Goal: Obtain resource: Download file/media

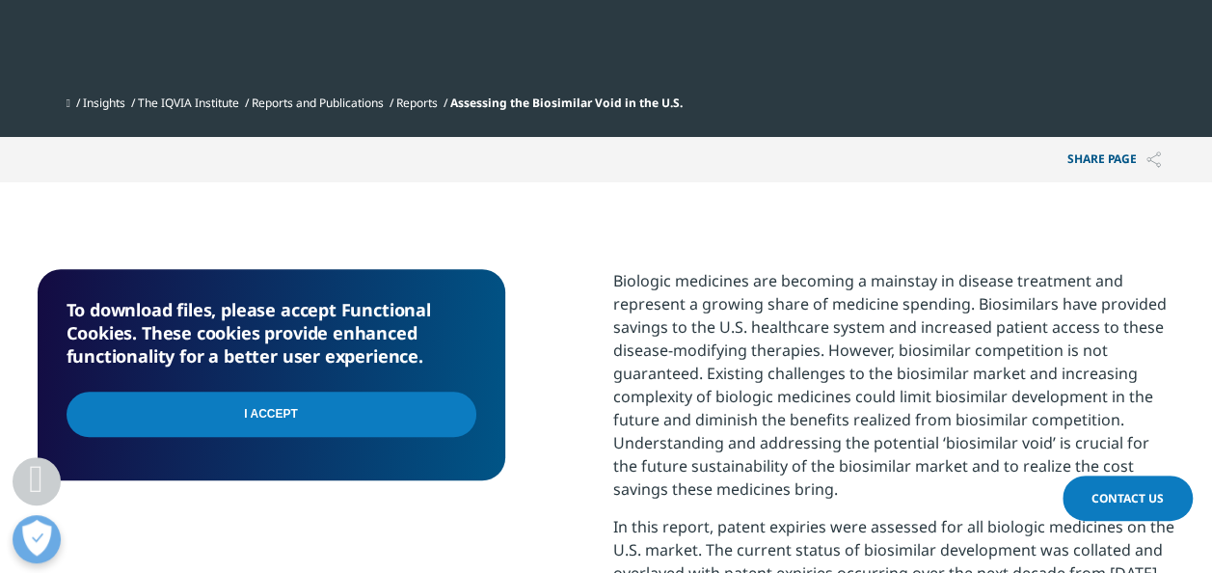
scroll to position [675, 0]
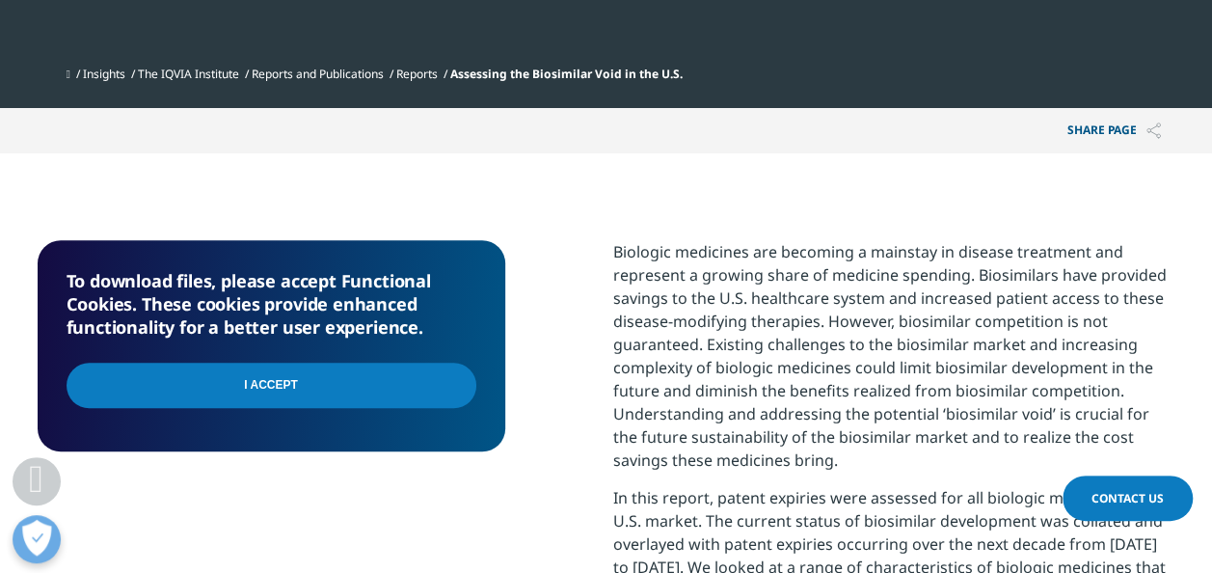
click at [387, 372] on input "I Accept" at bounding box center [272, 385] width 410 height 45
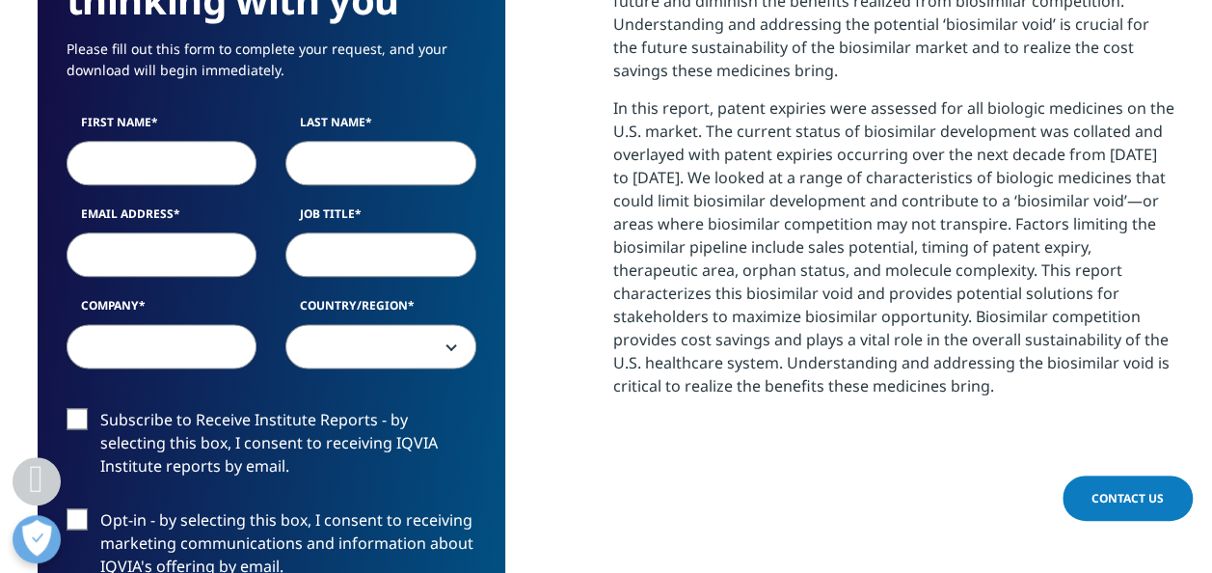
scroll to position [868, 0]
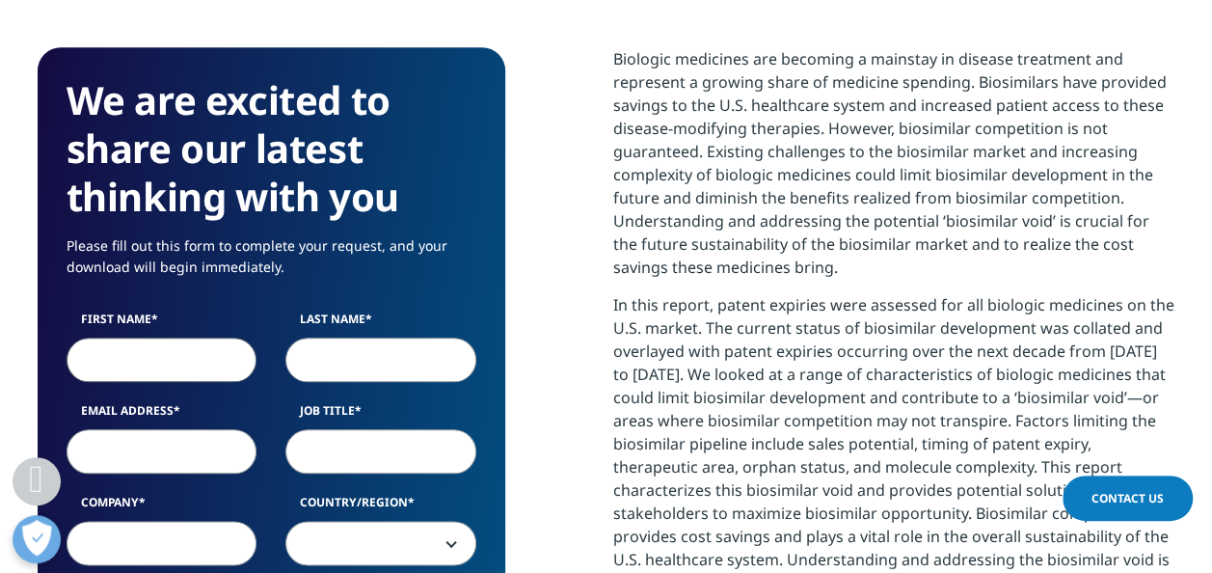
click at [108, 367] on input "First Name" at bounding box center [162, 360] width 191 height 44
type input "Cecilia"
type input "Michel"
click at [107, 451] on input "Email Address" at bounding box center [162, 451] width 191 height 44
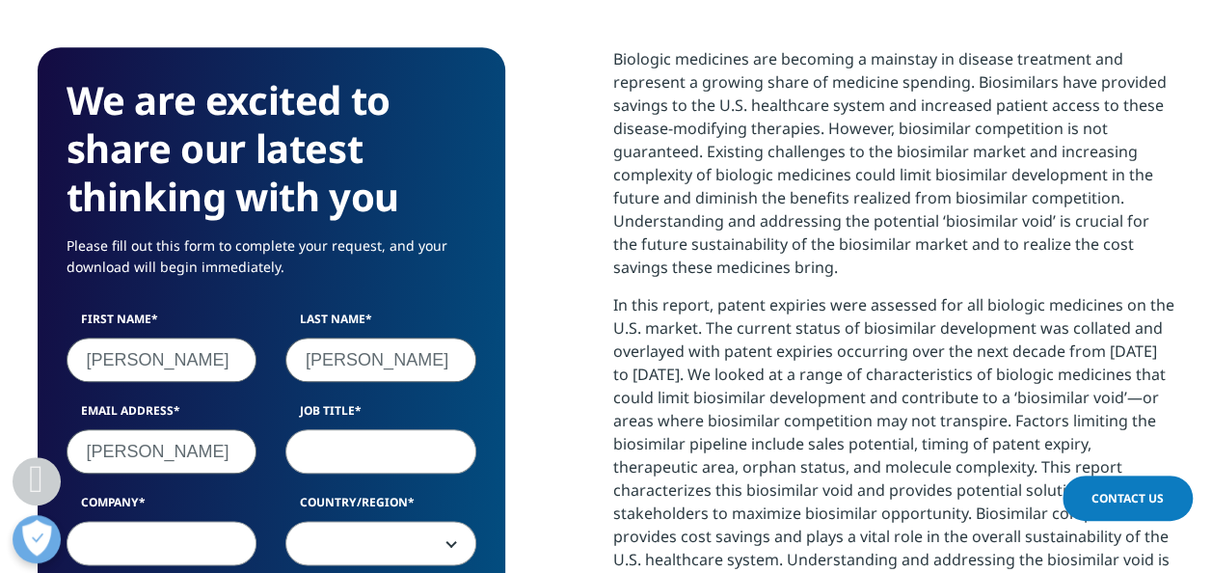
type input "ceciliaqvist@hotmail.com"
select select "Spain"
click at [243, 453] on input "ceciliaqvist@hotmail.com" at bounding box center [162, 451] width 191 height 44
drag, startPoint x: 243, startPoint y: 453, endPoint x: 5, endPoint y: 432, distance: 239.2
click at [5, 432] on section "We are excited to share our latest thinking with you Please fill out this form …" at bounding box center [606, 579] width 1212 height 1239
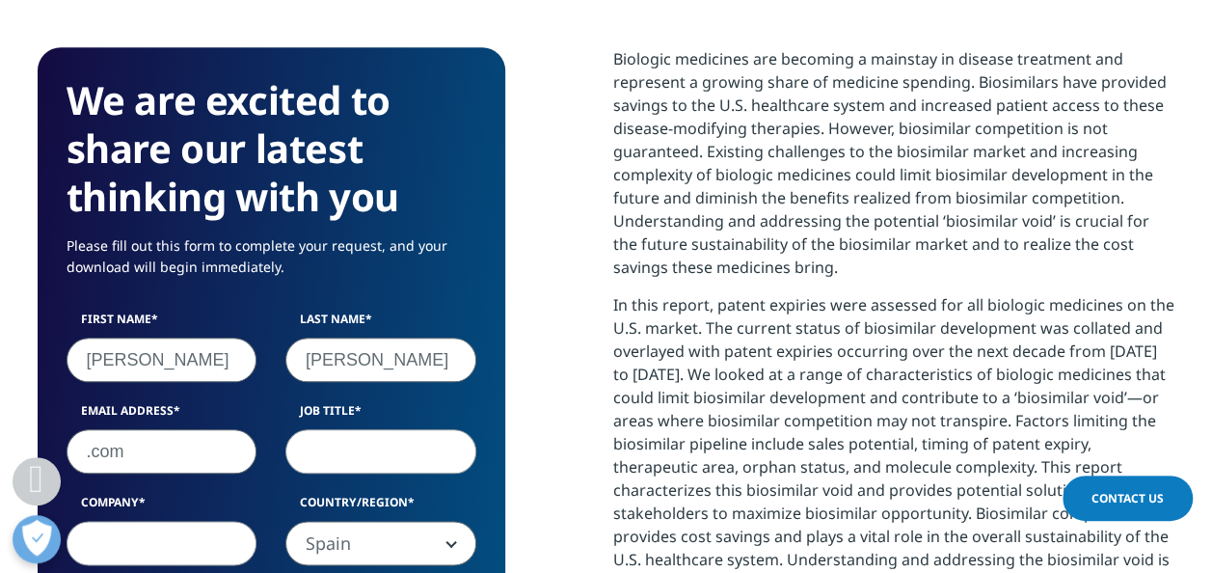
scroll to position [1107, 1138]
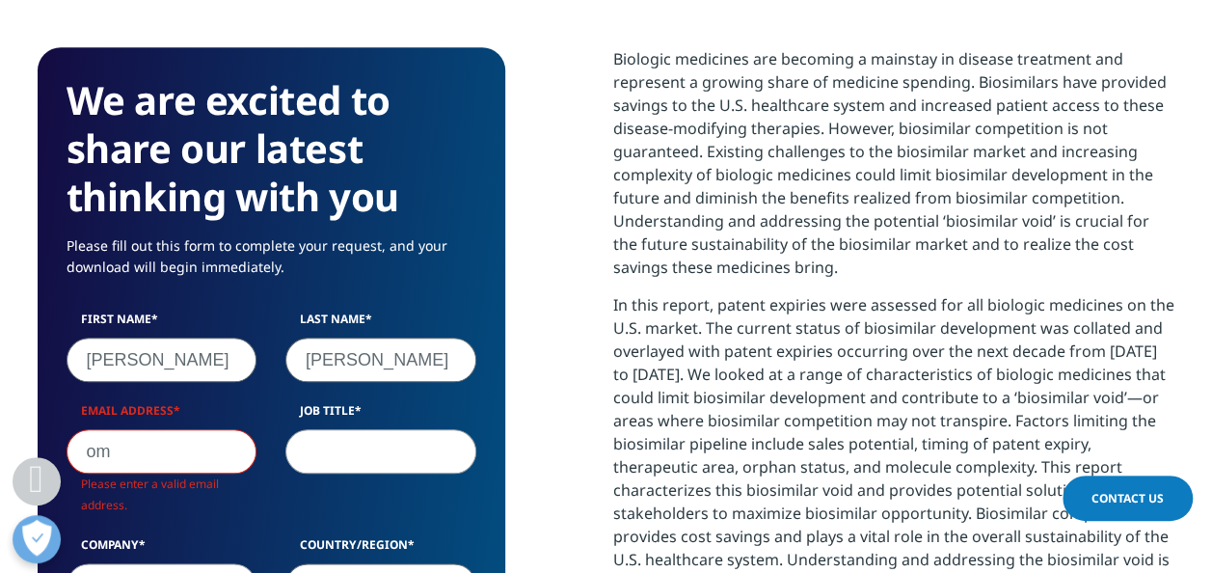
type input "m"
type input "cecilia.michel@alvotech.com"
type input "Y8194369N"
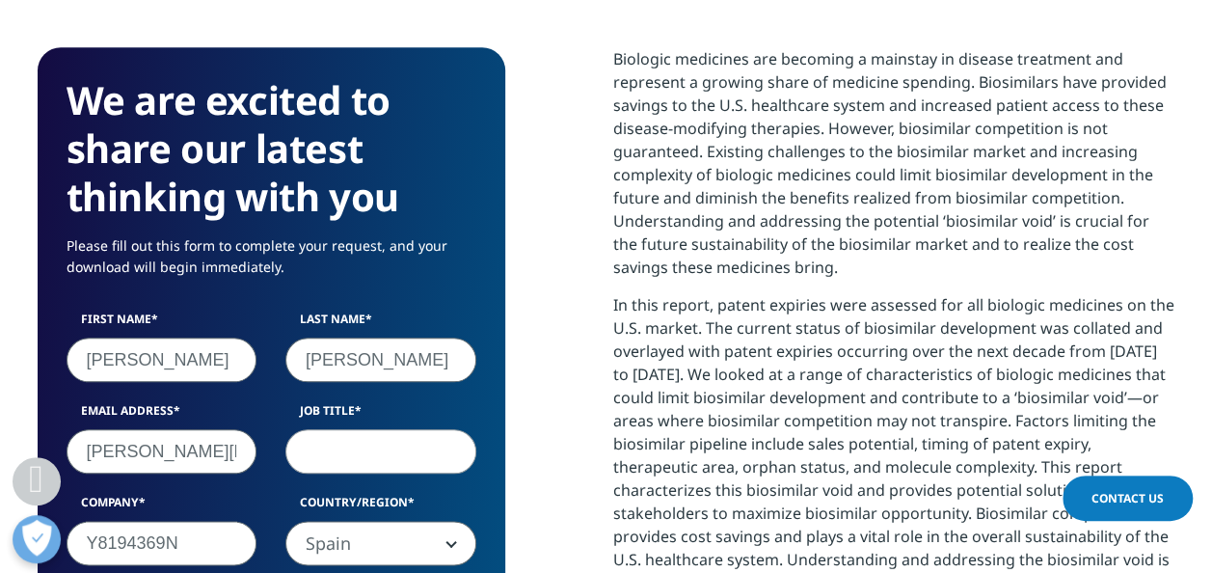
scroll to position [1065, 1138]
type input "ceciliaqvist@hotmail.com"
click at [359, 455] on input "Job Title" at bounding box center [381, 451] width 191 height 44
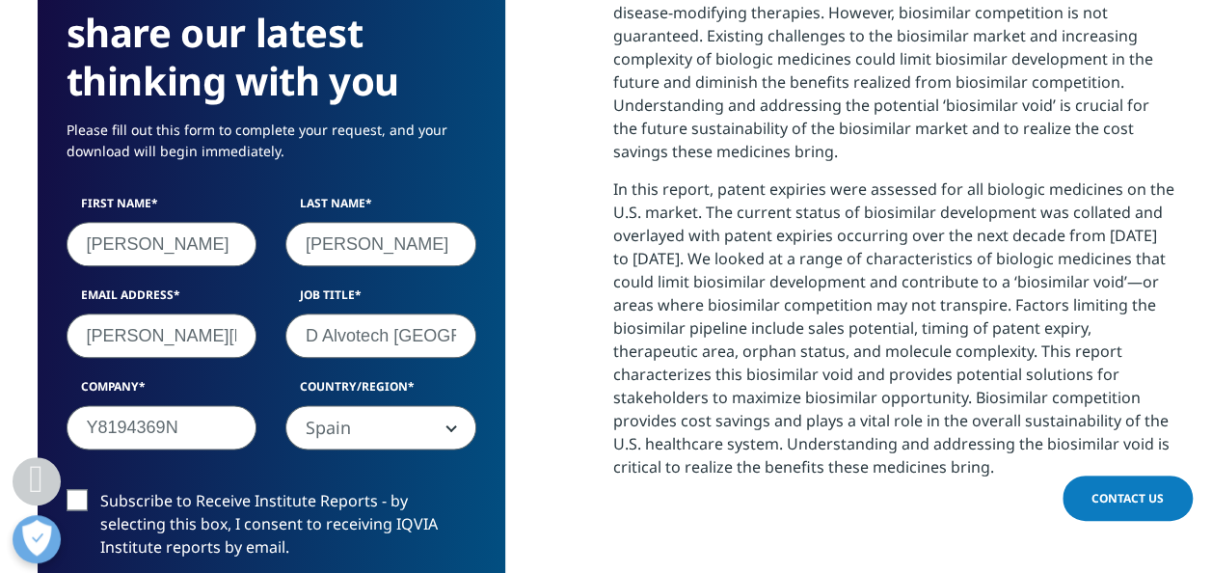
scroll to position [1061, 0]
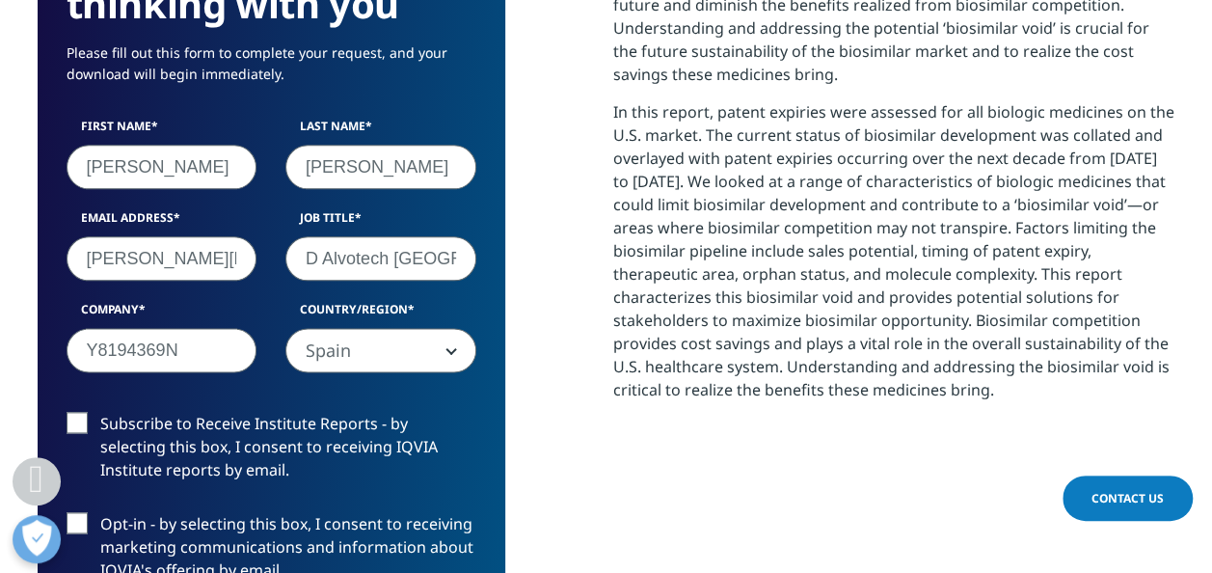
type input "MD Alvotech Sweden"
drag, startPoint x: 217, startPoint y: 355, endPoint x: 36, endPoint y: 341, distance: 181.8
click at [36, 341] on section "We are excited to share our latest thinking with you Please fill out this form …" at bounding box center [606, 387] width 1212 height 1239
type input "Alvotech"
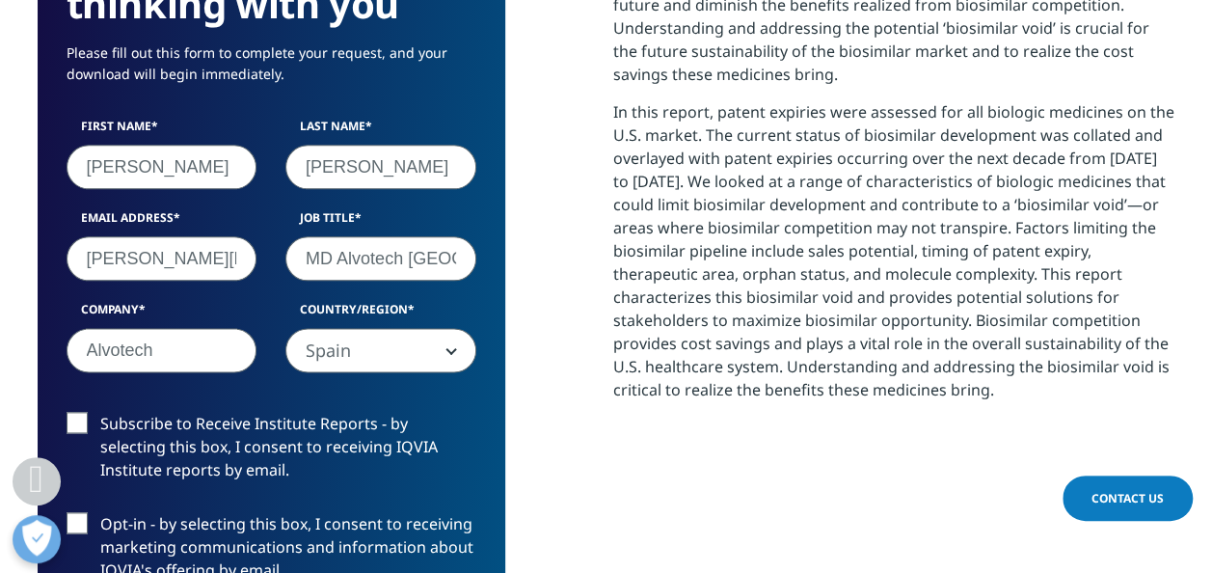
click at [443, 351] on span "Spain" at bounding box center [380, 351] width 189 height 44
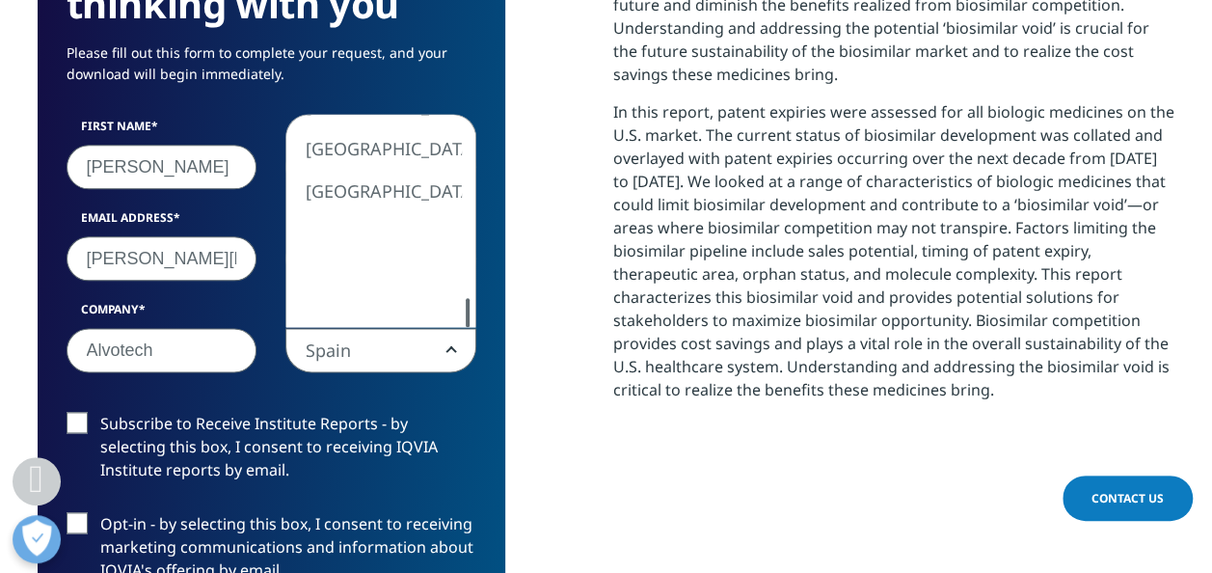
click at [466, 337] on div "We are excited to share our latest thinking with you Please fill out this form …" at bounding box center [272, 387] width 468 height 1066
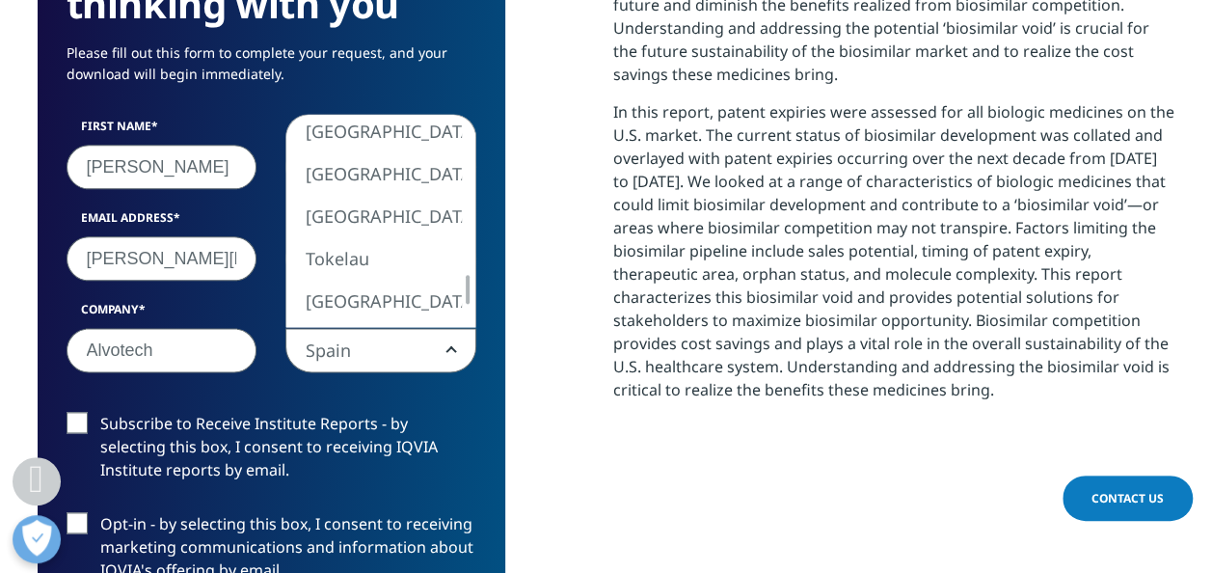
select select "Sweden"
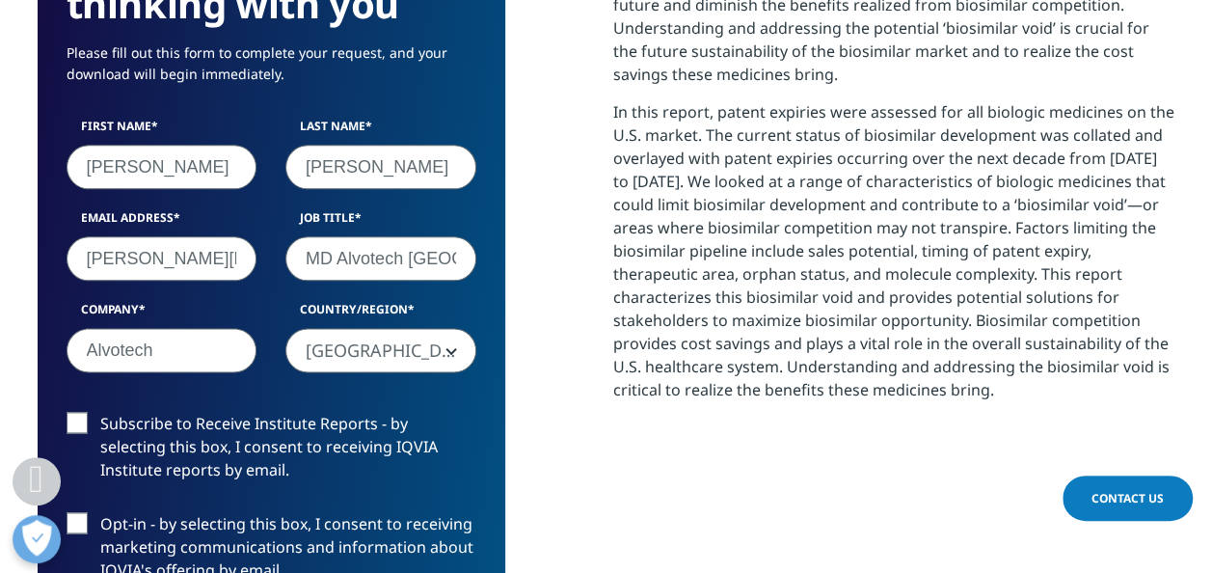
click at [471, 384] on div "First Name Cecilia Last Name Michel Email Address ceciliaqvist@hotmail.com Job …" at bounding box center [271, 255] width 439 height 275
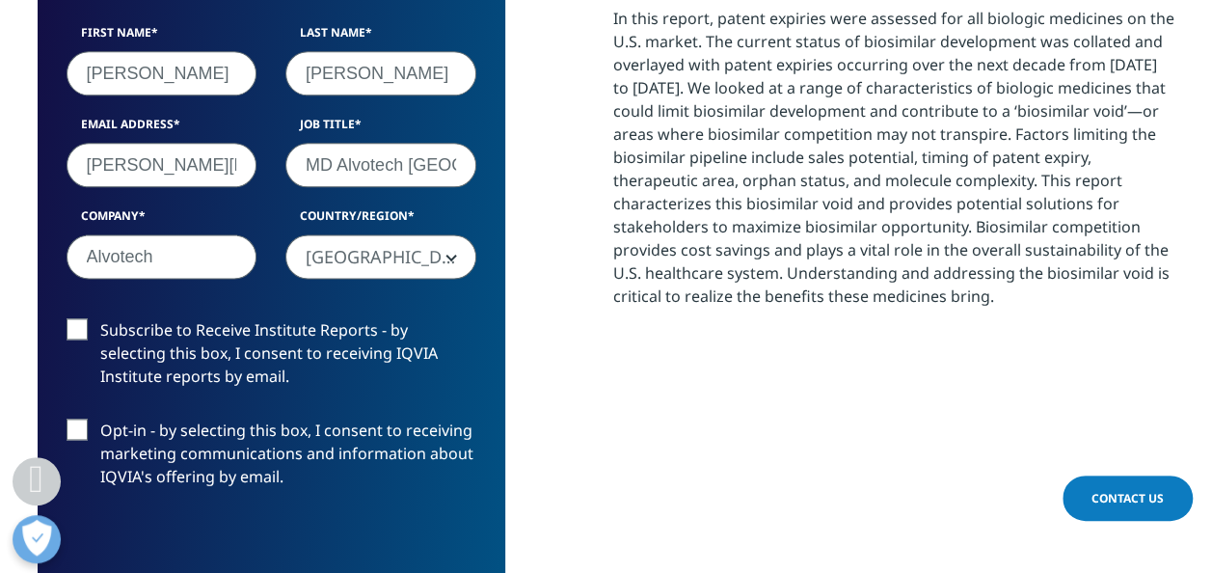
scroll to position [1157, 0]
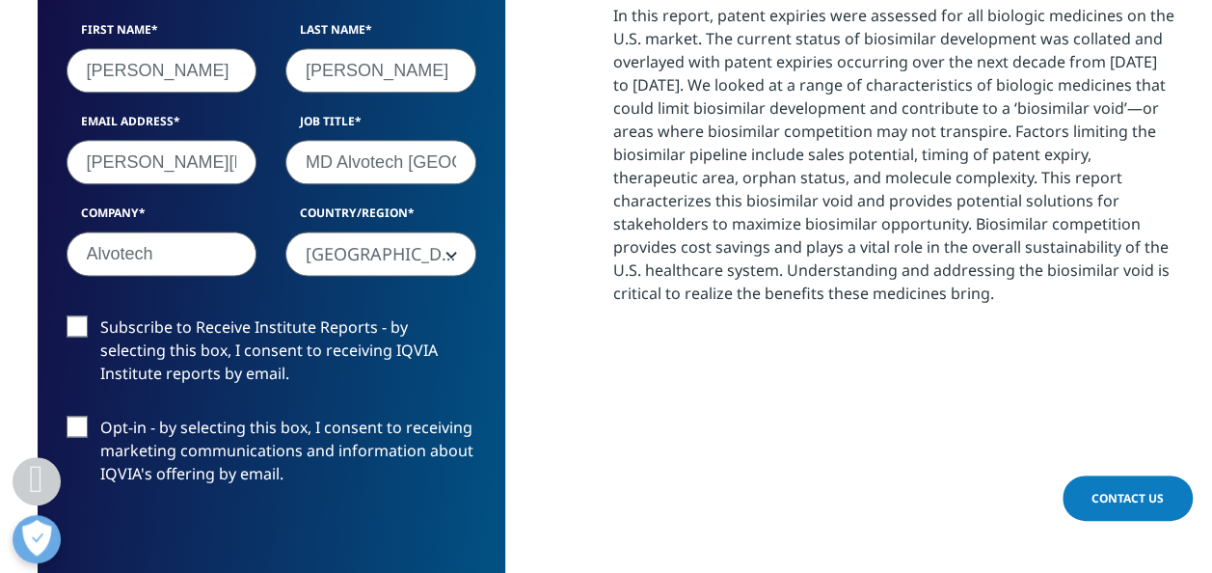
click at [72, 328] on label "Subscribe to Receive Institute Reports - by selecting this box, I consent to re…" at bounding box center [272, 355] width 410 height 80
click at [100, 315] on input "Subscribe to Receive Institute Reports - by selecting this box, I consent to re…" at bounding box center [100, 315] width 0 height 0
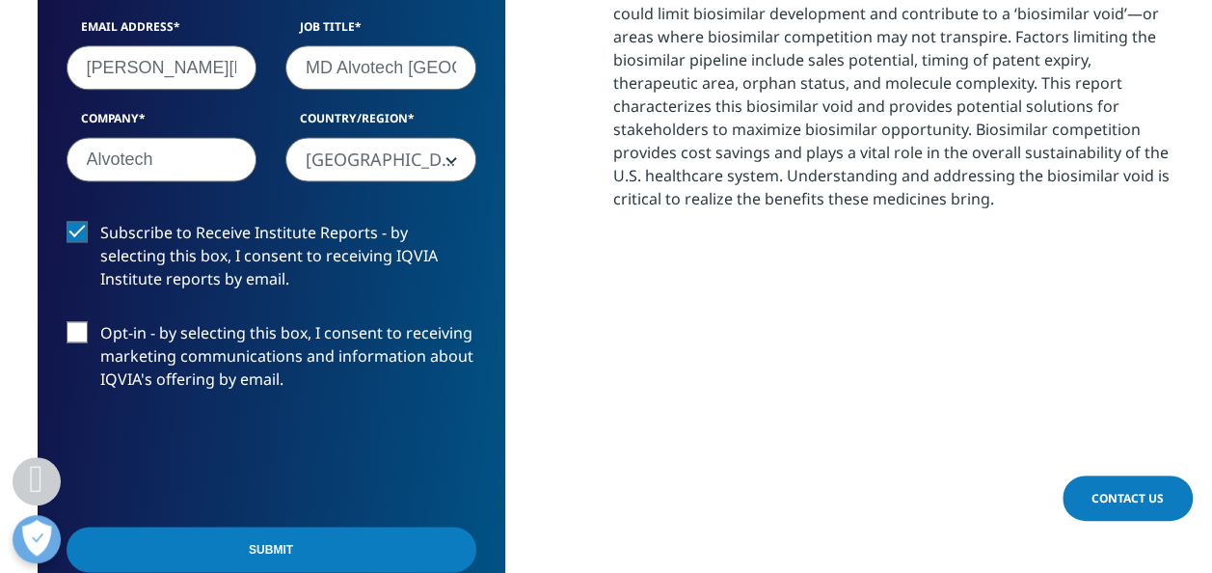
scroll to position [1254, 0]
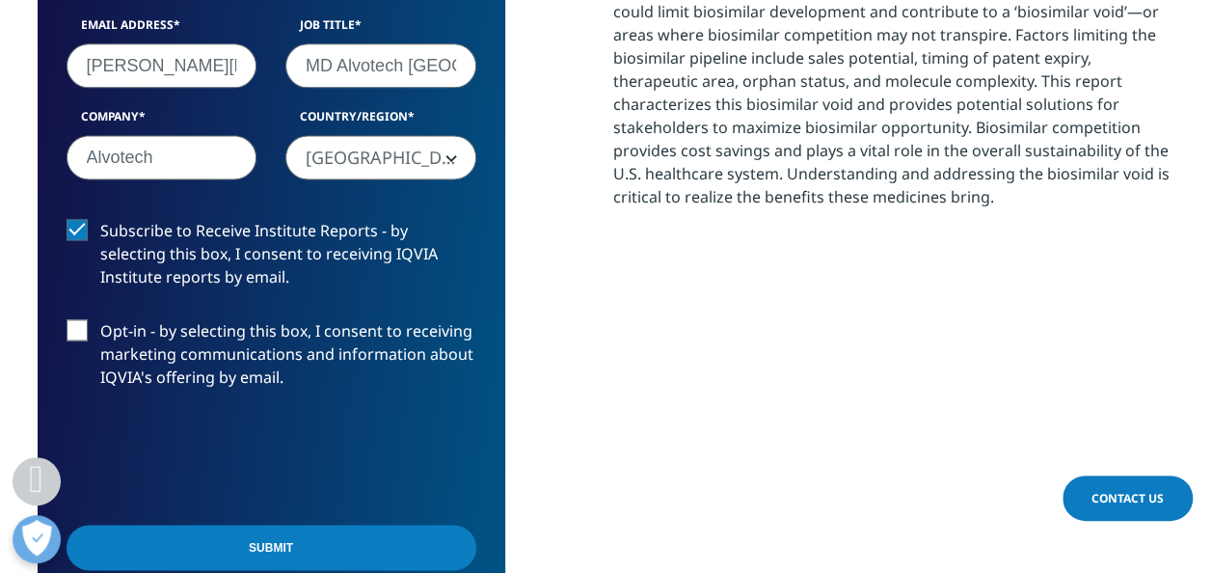
click at [331, 539] on input "Submit" at bounding box center [272, 547] width 410 height 45
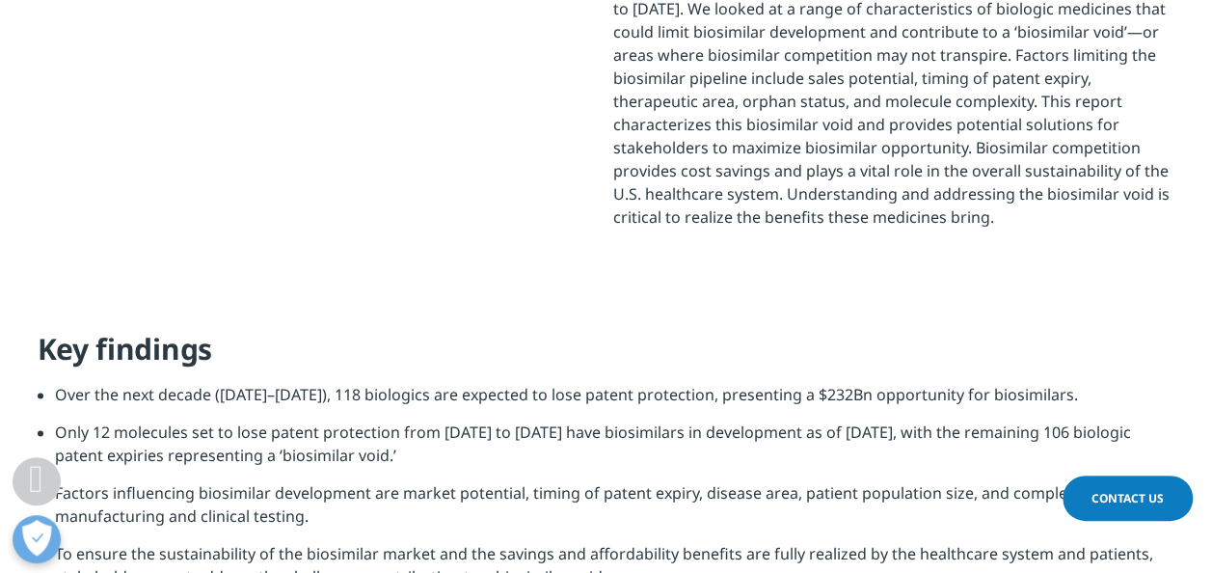
scroll to position [561, 1138]
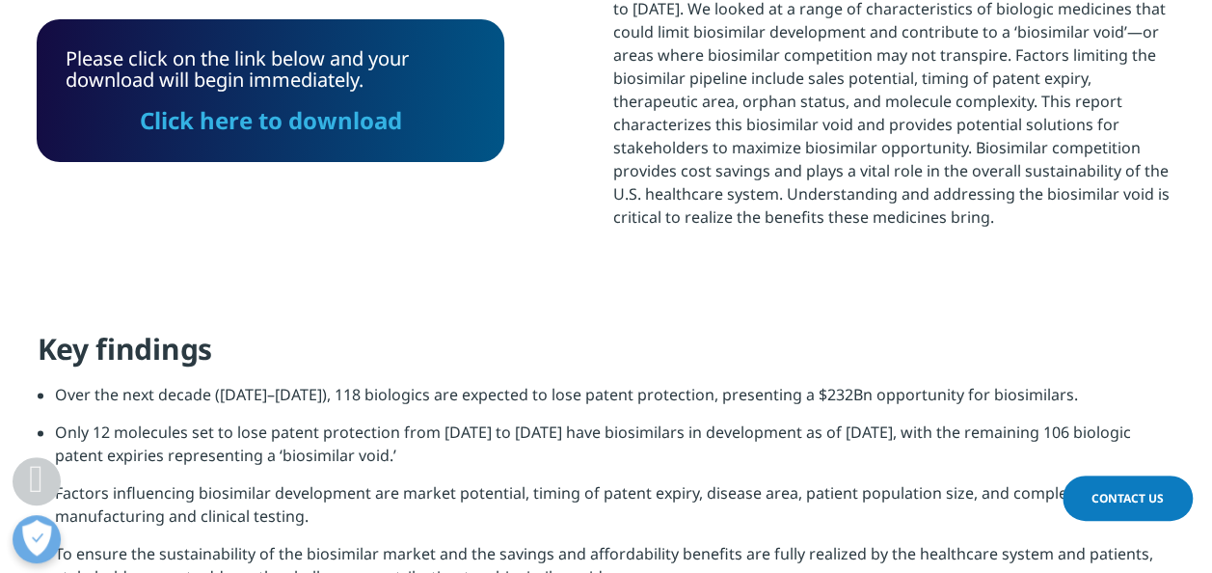
click at [328, 122] on link "Click here to download" at bounding box center [271, 120] width 262 height 32
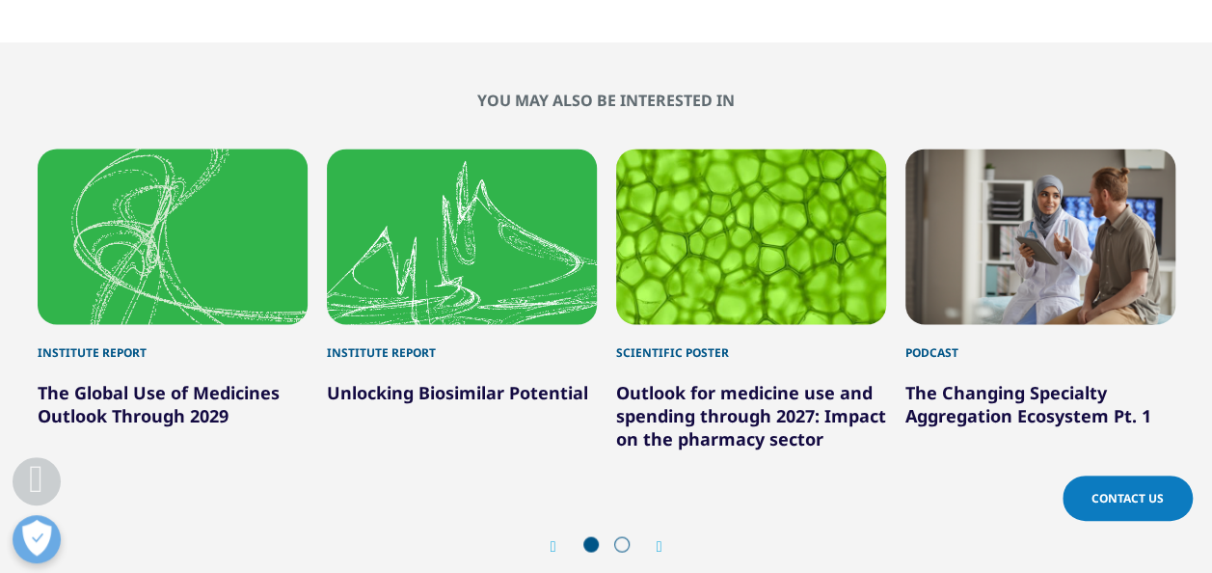
scroll to position [5188, 0]
